Goal: Use online tool/utility: Utilize a website feature to perform a specific function

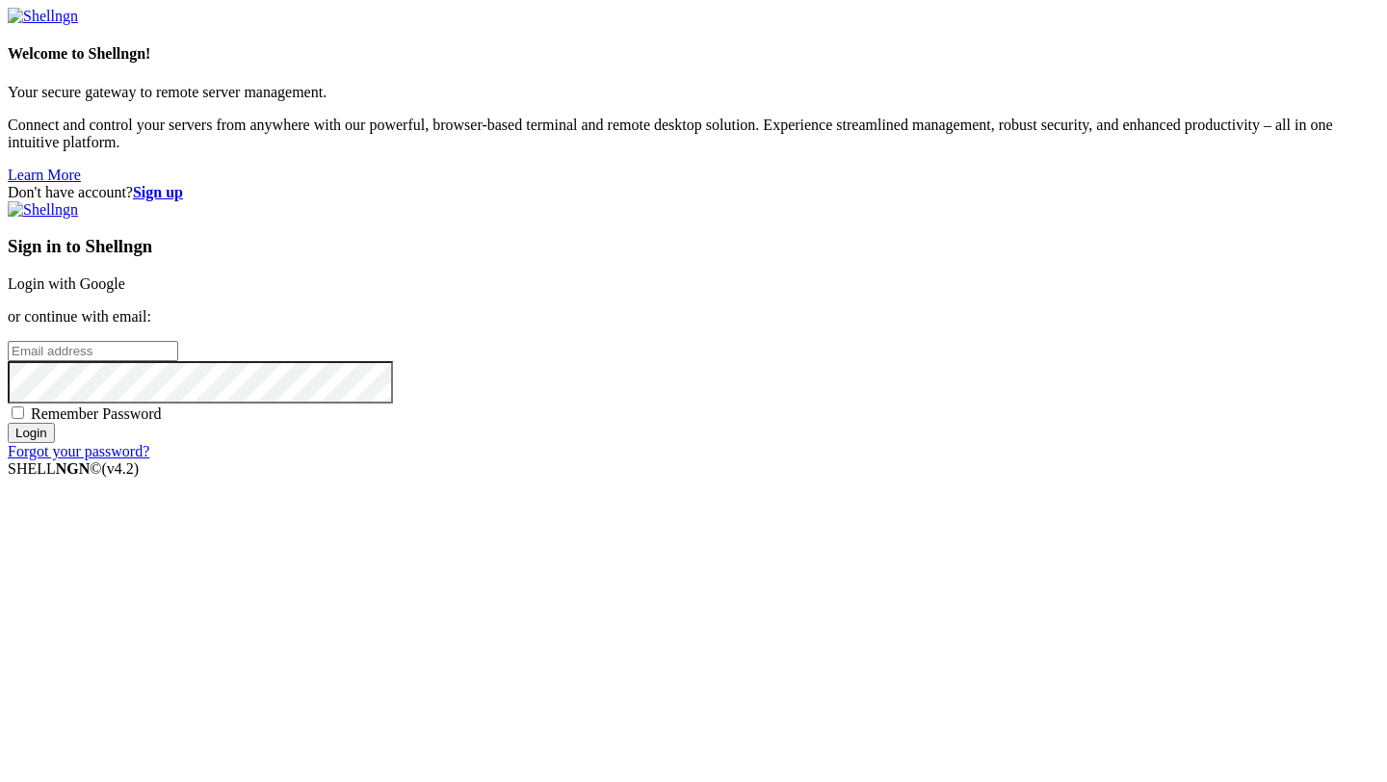
click at [125, 292] on link "Login with Google" at bounding box center [66, 283] width 117 height 16
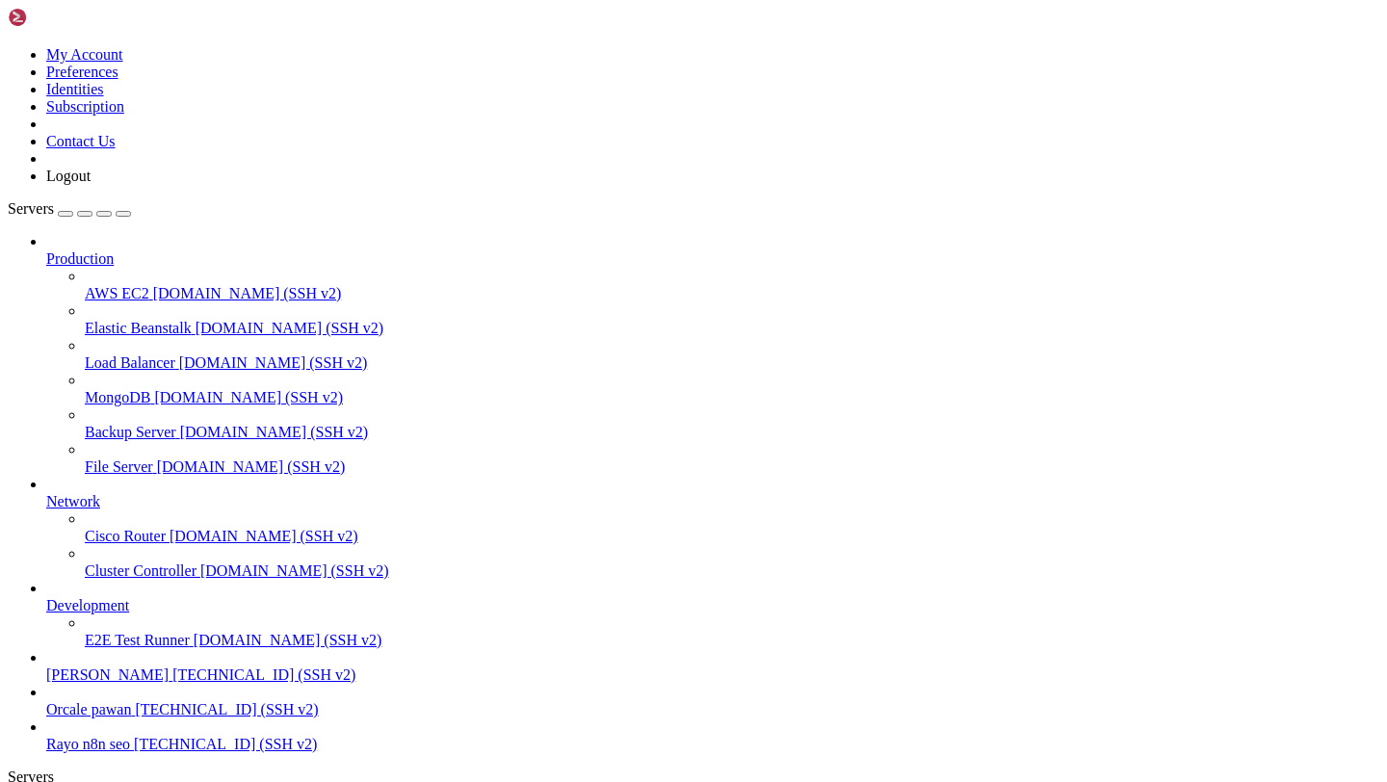
scroll to position [0, 0]
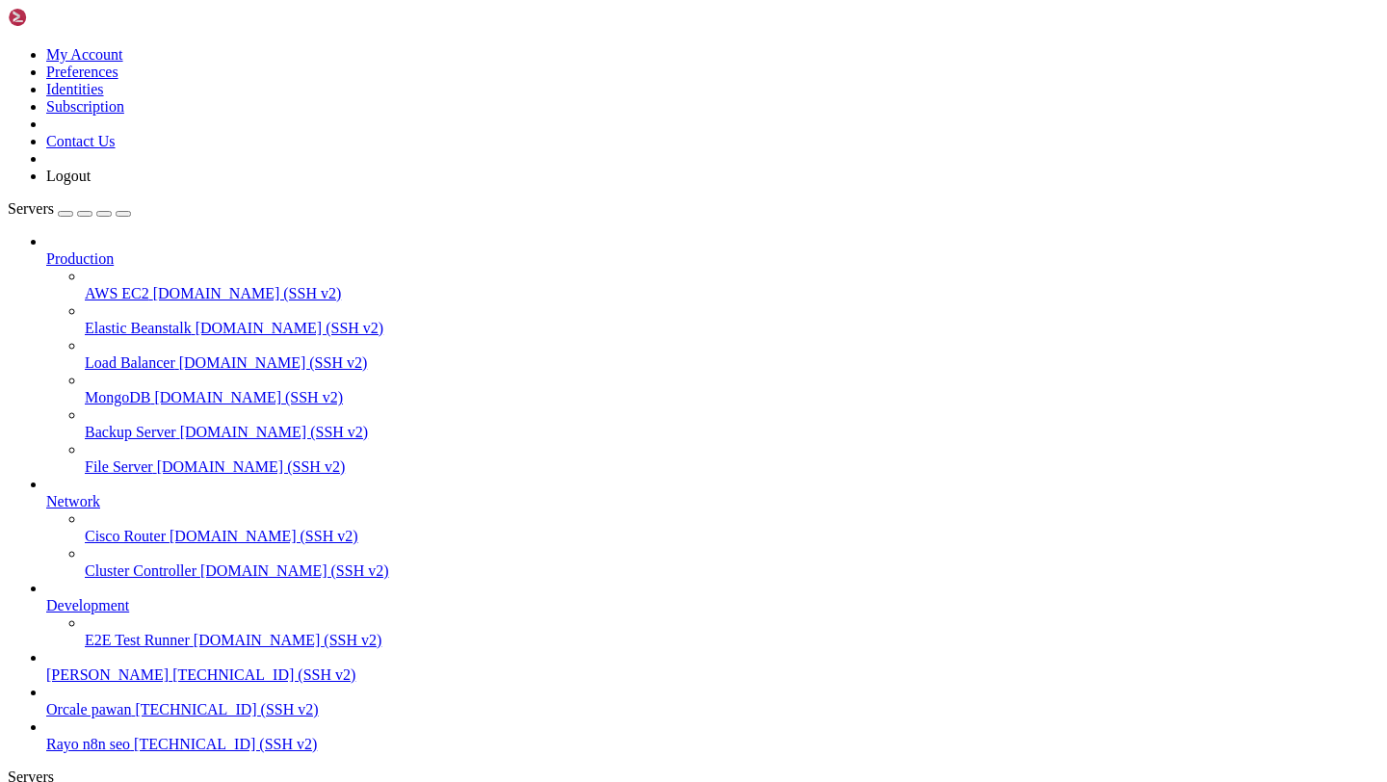
drag, startPoint x: 529, startPoint y: 1778, endPoint x: 245, endPoint y: 1277, distance: 575.7
